Goal: Information Seeking & Learning: Learn about a topic

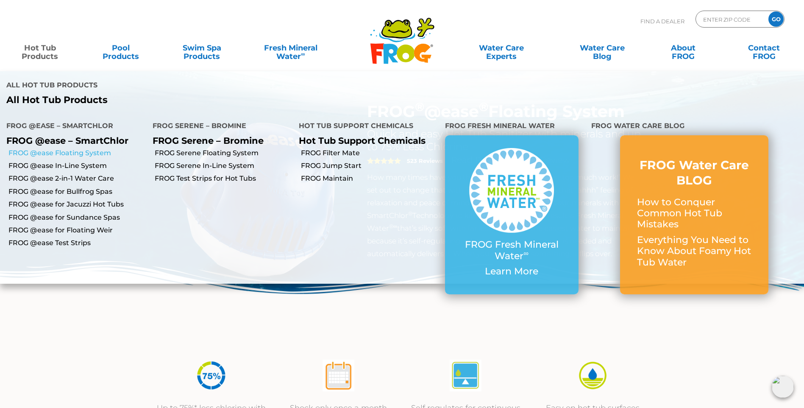
click at [65, 154] on link "FROG @ease Floating System" at bounding box center [77, 152] width 138 height 9
click at [177, 150] on link "FROG Serene Floating System" at bounding box center [224, 152] width 138 height 9
